Goal: Register for event/course

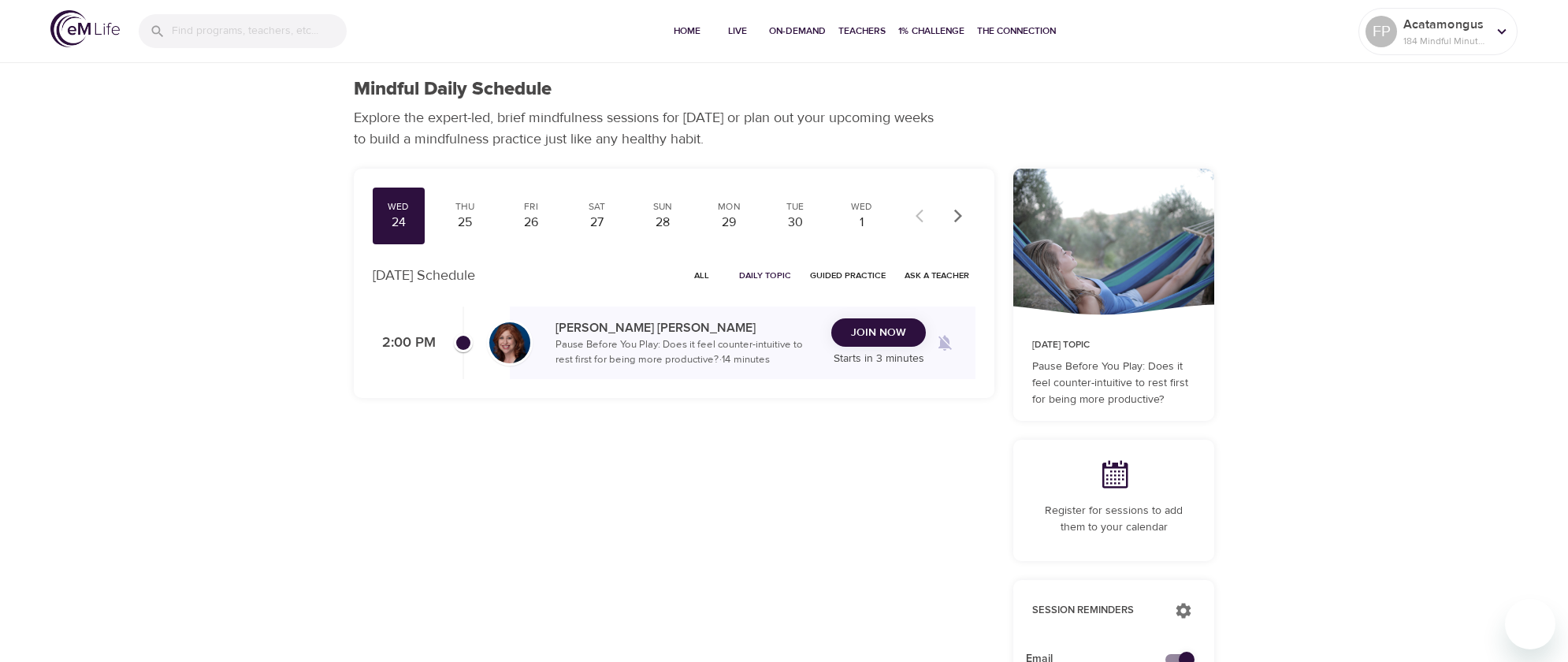
click at [883, 332] on span "Join Now" at bounding box center [878, 333] width 55 height 20
